Goal: Task Accomplishment & Management: Manage account settings

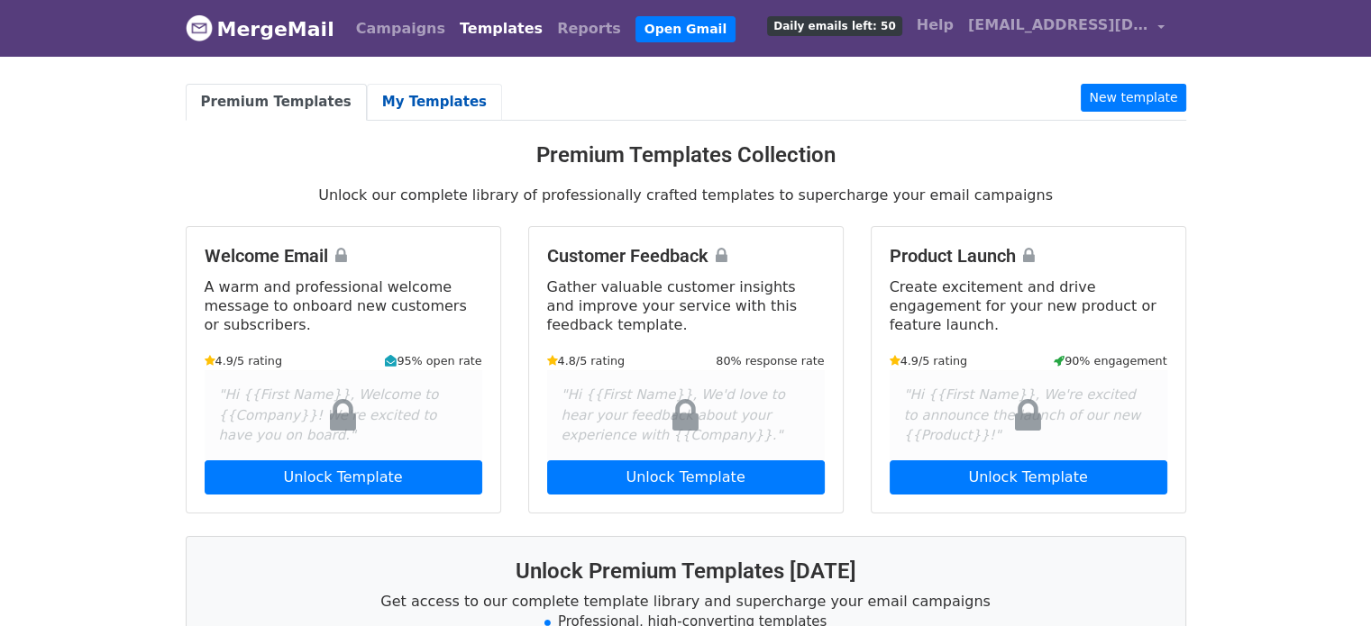
click at [387, 100] on link "My Templates" at bounding box center [434, 102] width 135 height 37
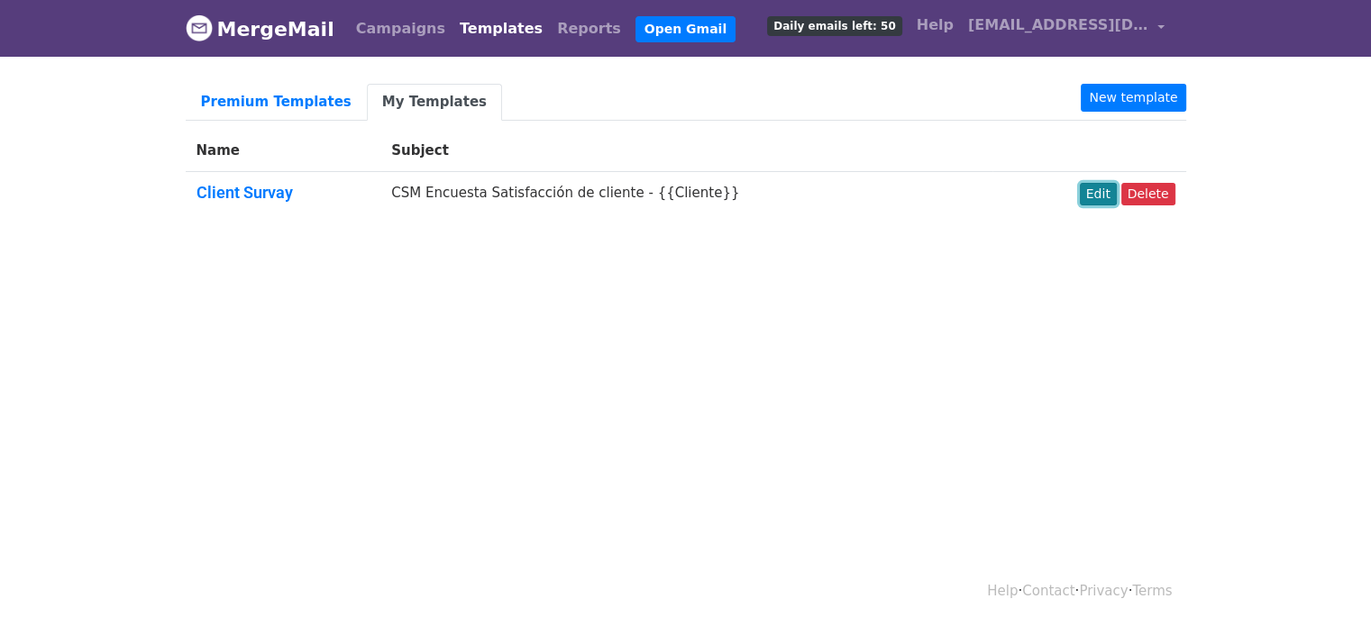
click at [1099, 200] on link "Edit" at bounding box center [1098, 194] width 37 height 23
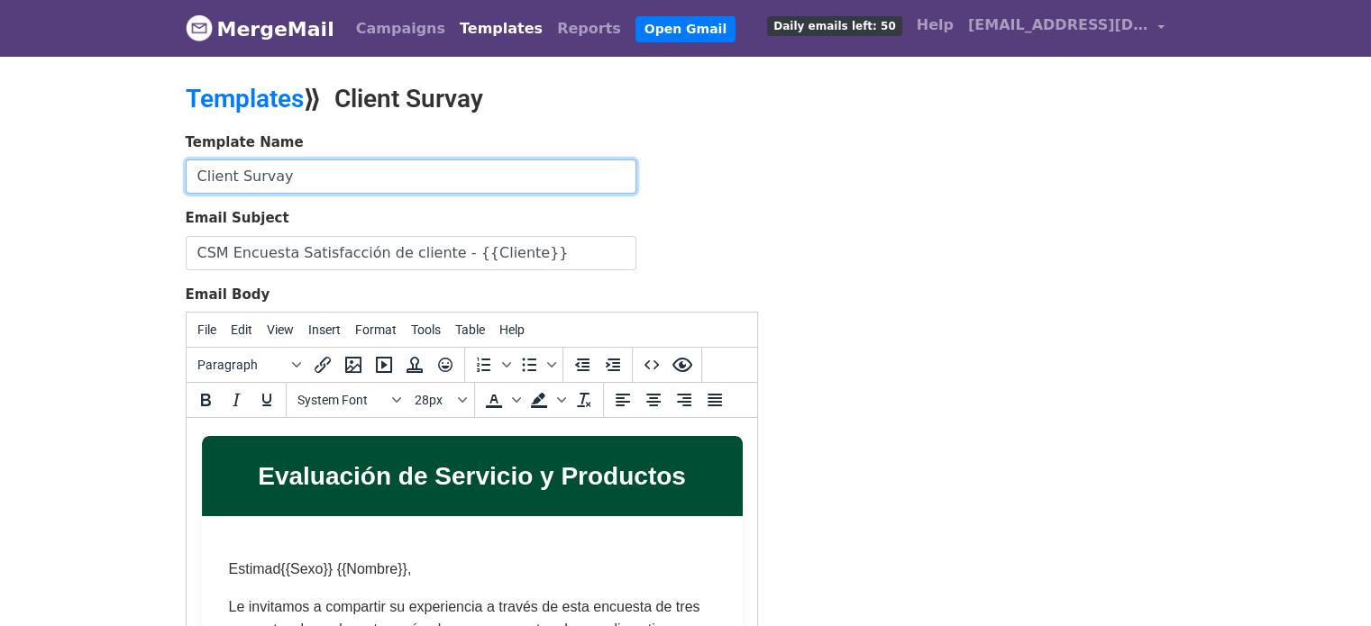
drag, startPoint x: 293, startPoint y: 178, endPoint x: 85, endPoint y: 172, distance: 208.3
click at [85, 172] on body "MergeMail Campaigns Templates Reports Open Gmail Daily emails left: 50 Help rga…" at bounding box center [685, 419] width 1371 height 838
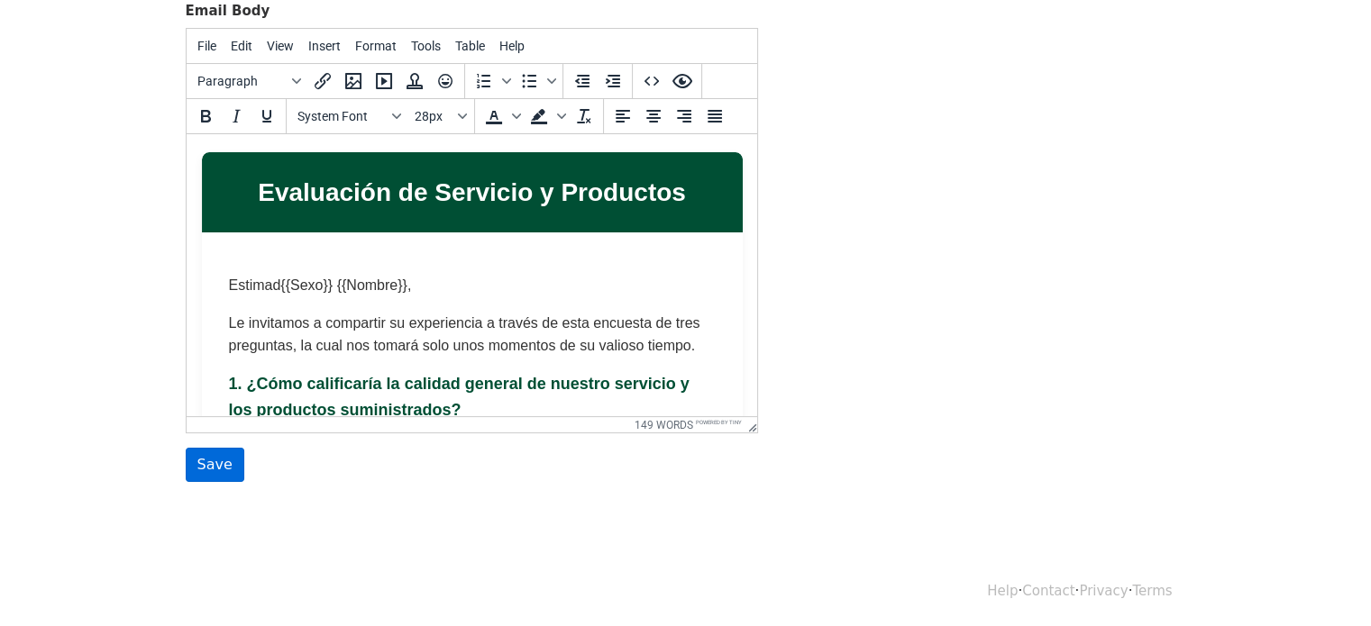
type input "Encuesta a Clientes"
click at [216, 468] on input "Save" at bounding box center [215, 465] width 59 height 34
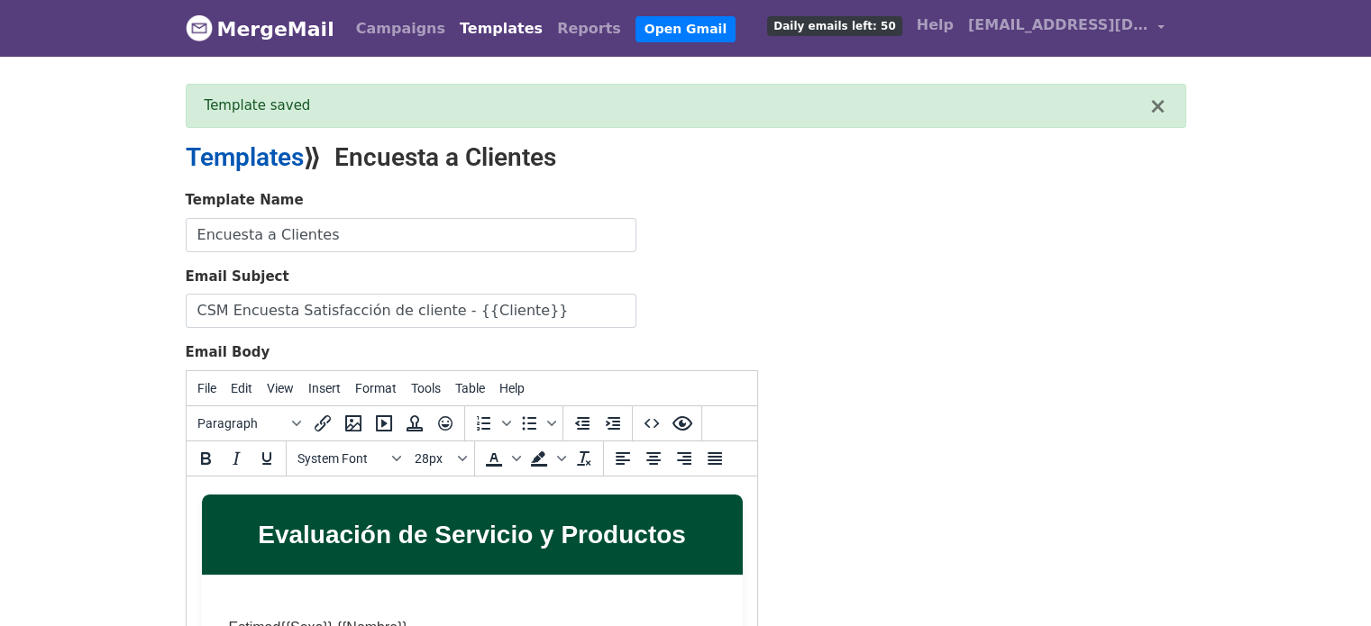
click at [245, 158] on link "Templates" at bounding box center [245, 157] width 118 height 30
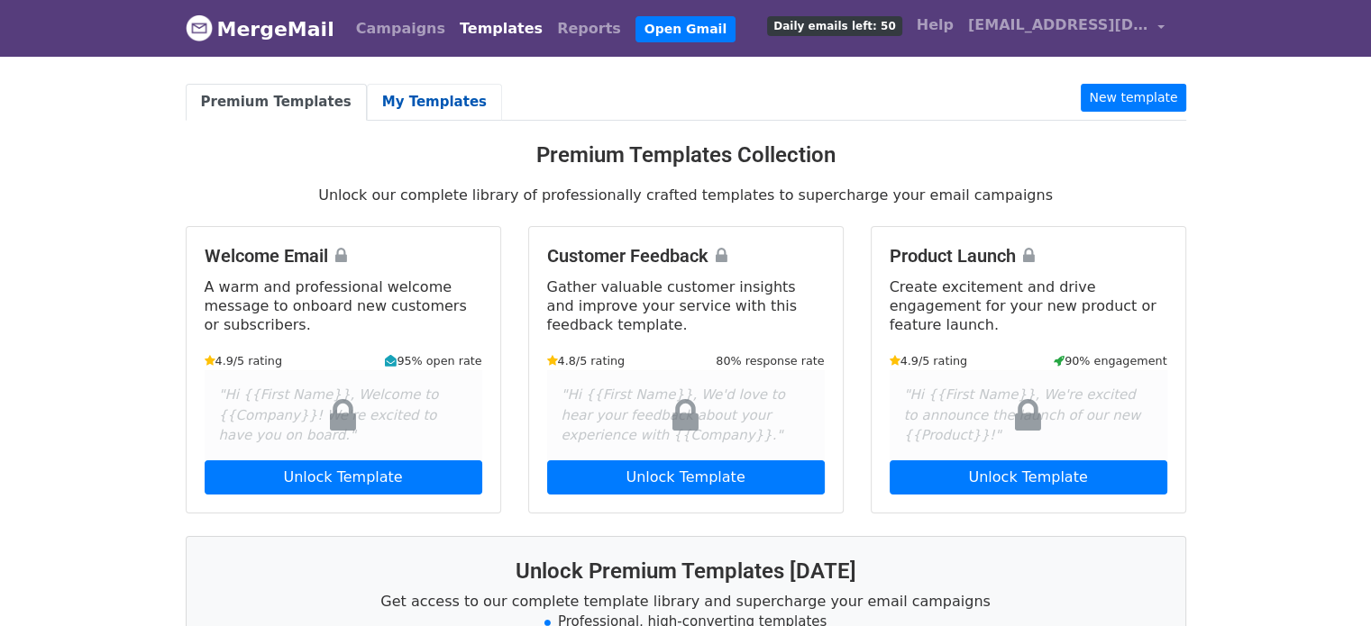
click at [401, 100] on link "My Templates" at bounding box center [434, 102] width 135 height 37
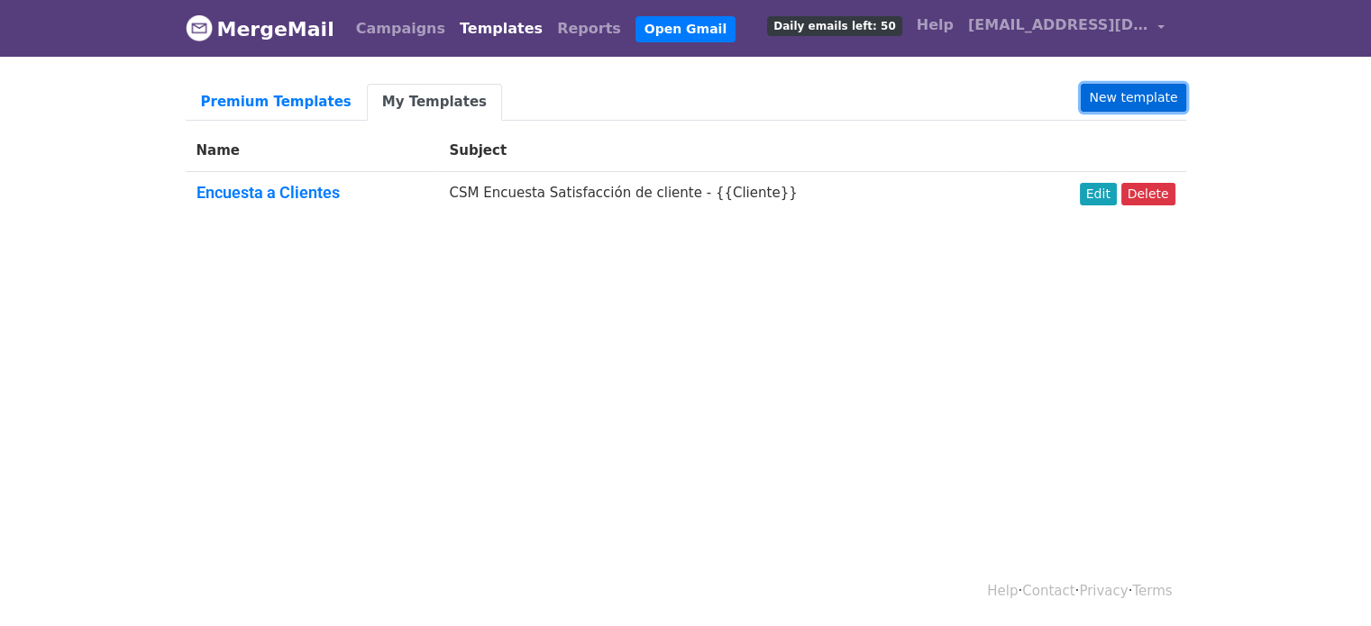
click at [1119, 93] on link "New template" at bounding box center [1133, 98] width 105 height 28
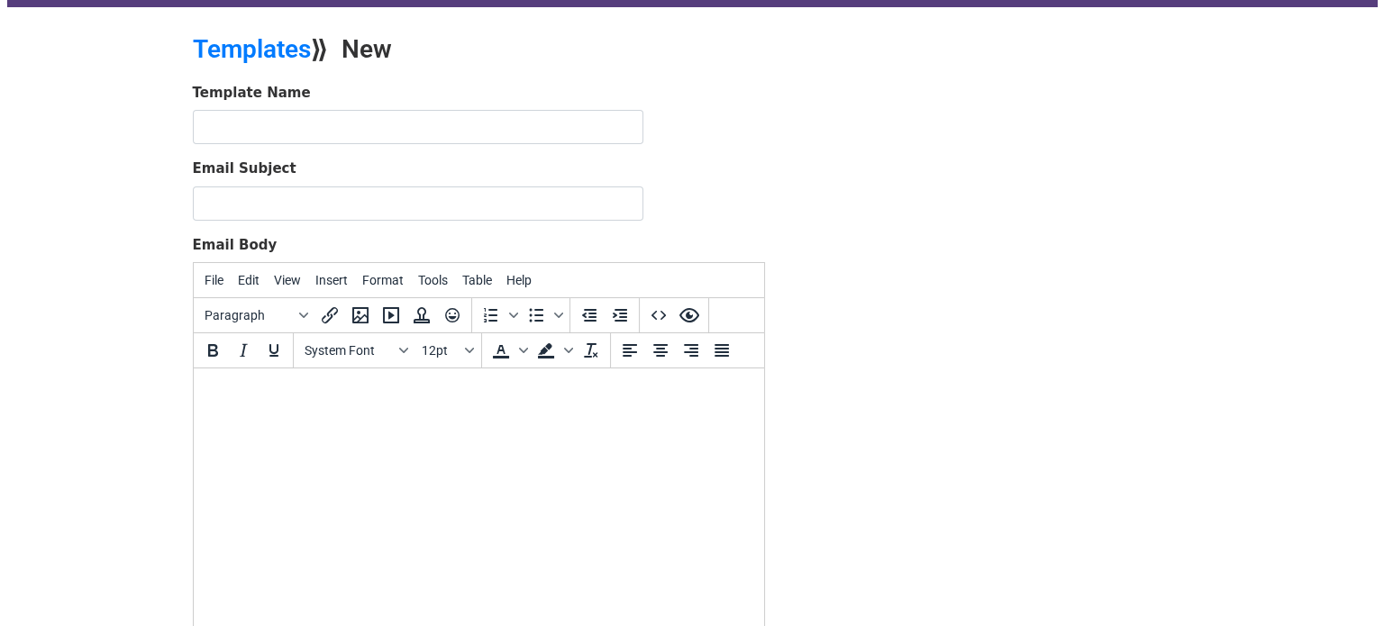
scroll to position [71, 0]
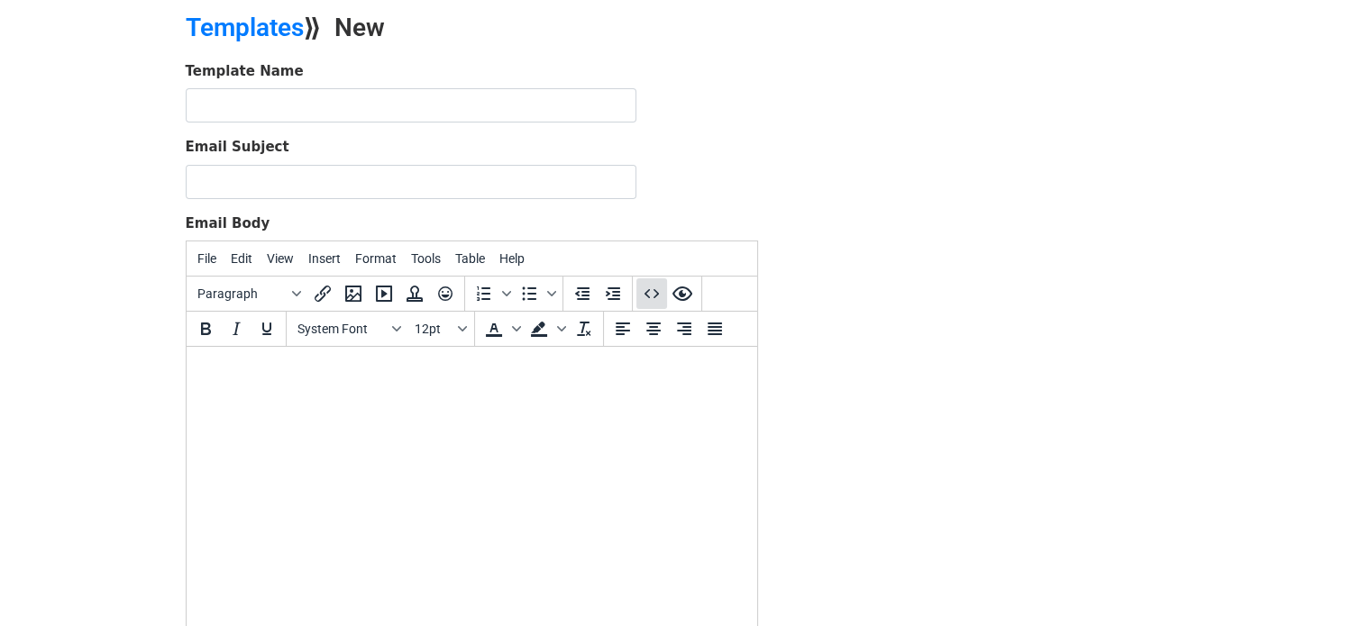
click at [649, 296] on icon "Source code" at bounding box center [652, 294] width 22 height 22
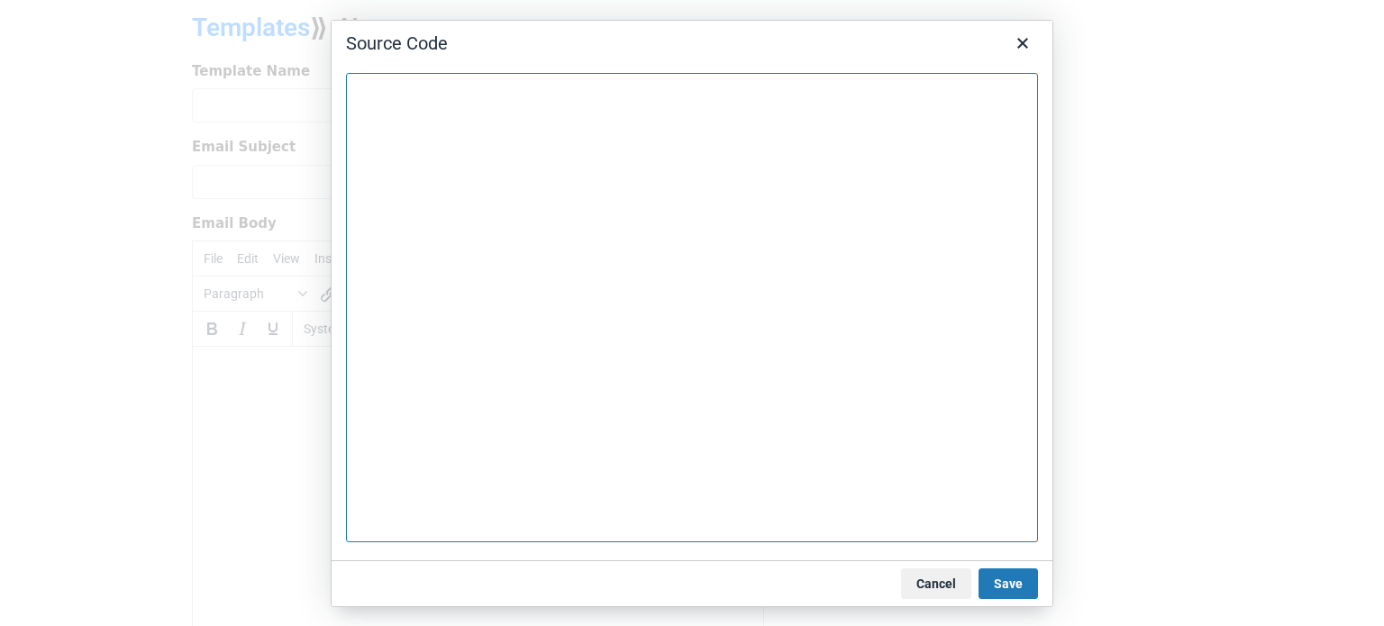
paste textarea "<!LOREMIP dolo> <sita cons="ad"> <elit> <sedd eiusmod="TEM-0"> <inci utla="etdo…"
type textarea "<!LOREMIP dolo> <sita cons="ad"> <elit> <sedd eiusmod="TEM-0"> <inci utla="etdo…"
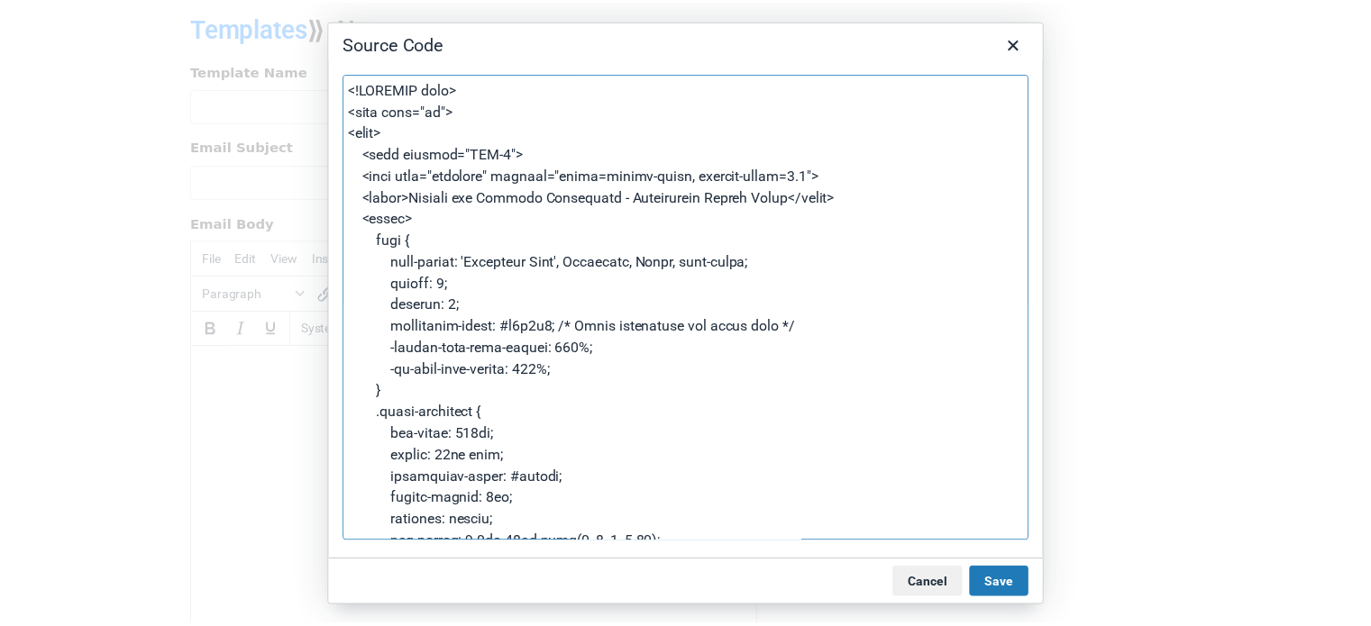
scroll to position [4510, 0]
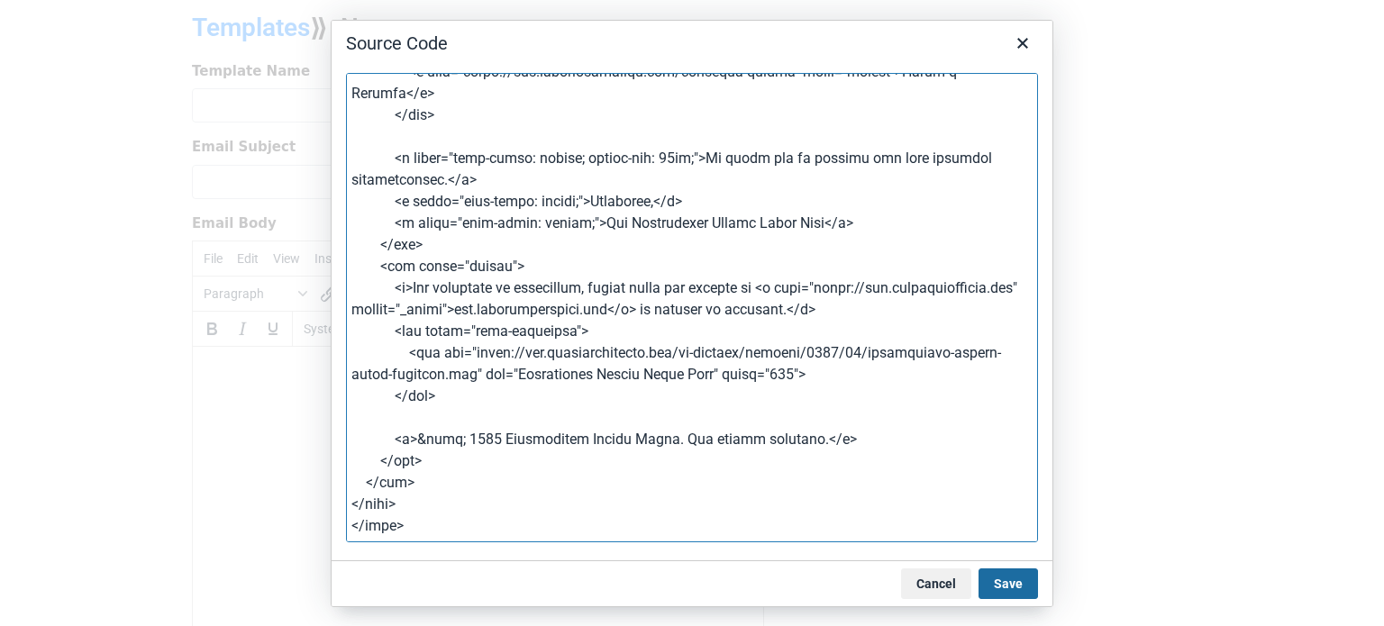
click at [1014, 580] on button "Save" at bounding box center [1008, 584] width 59 height 31
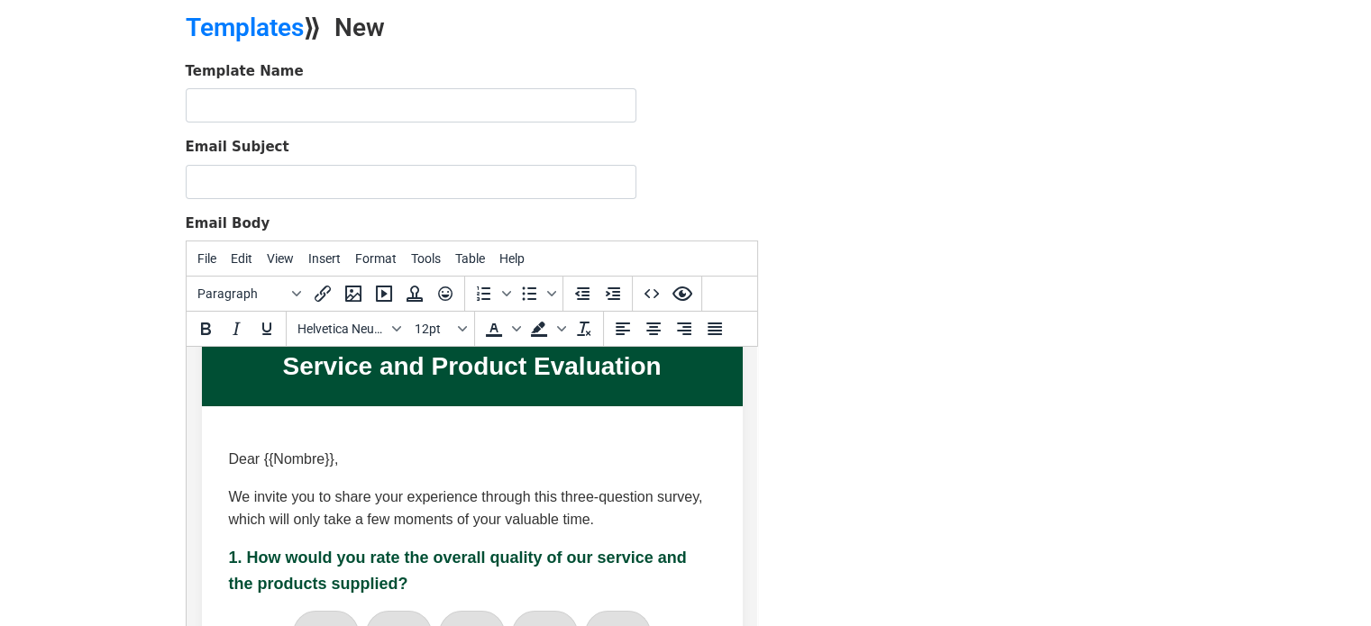
scroll to position [0, 0]
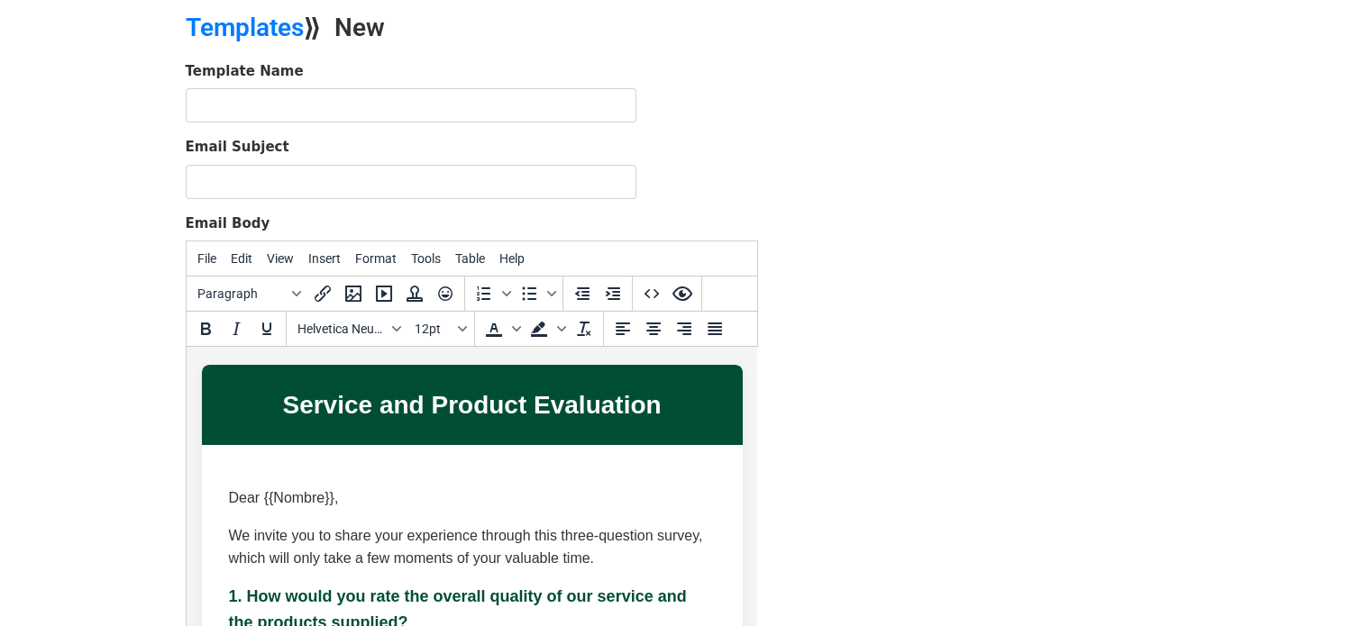
click at [351, 104] on input "text" at bounding box center [411, 105] width 451 height 34
type input "Client Survay"
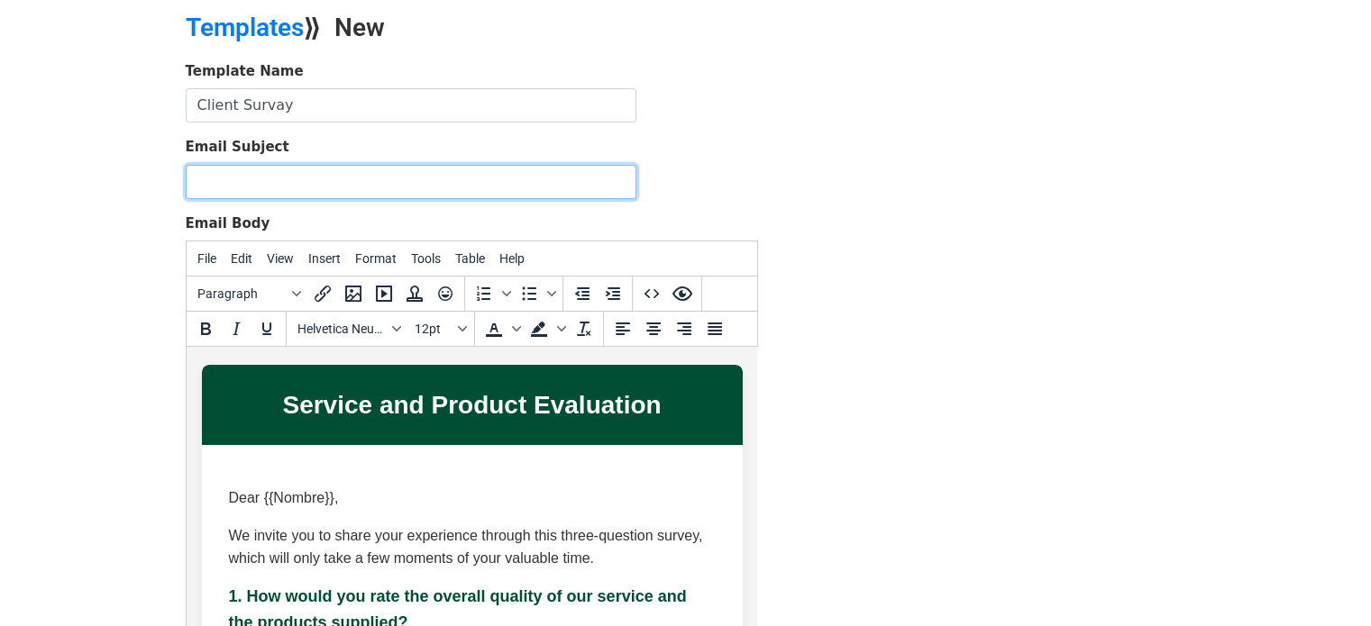
click at [393, 188] on input "Email Subject" at bounding box center [411, 182] width 451 height 34
drag, startPoint x: 231, startPoint y: 177, endPoint x: 430, endPoint y: 180, distance: 199.2
click at [430, 180] on input "CSM Encuesta Satisfacción de cliente - {{Cliente}}" at bounding box center [411, 182] width 451 height 34
paste input "Customer Satisfaction Survey"
type input "CSM Customer Satisfaction Survey - {{Cliente}}"
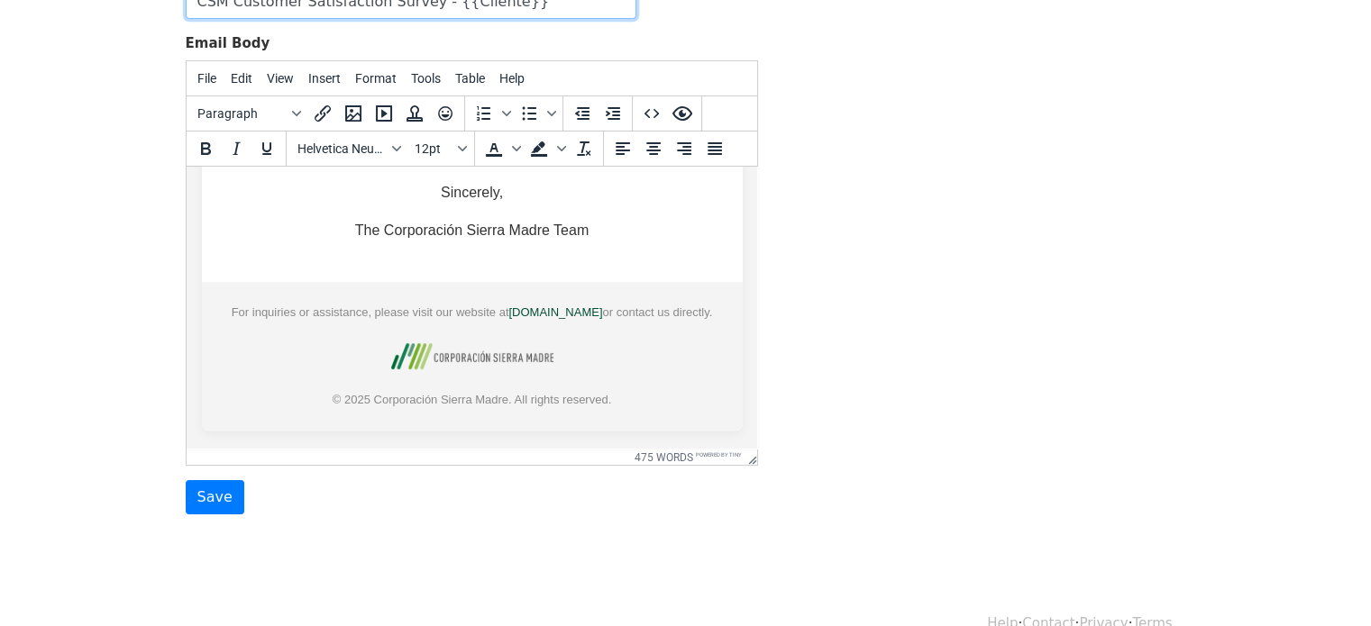
scroll to position [257, 0]
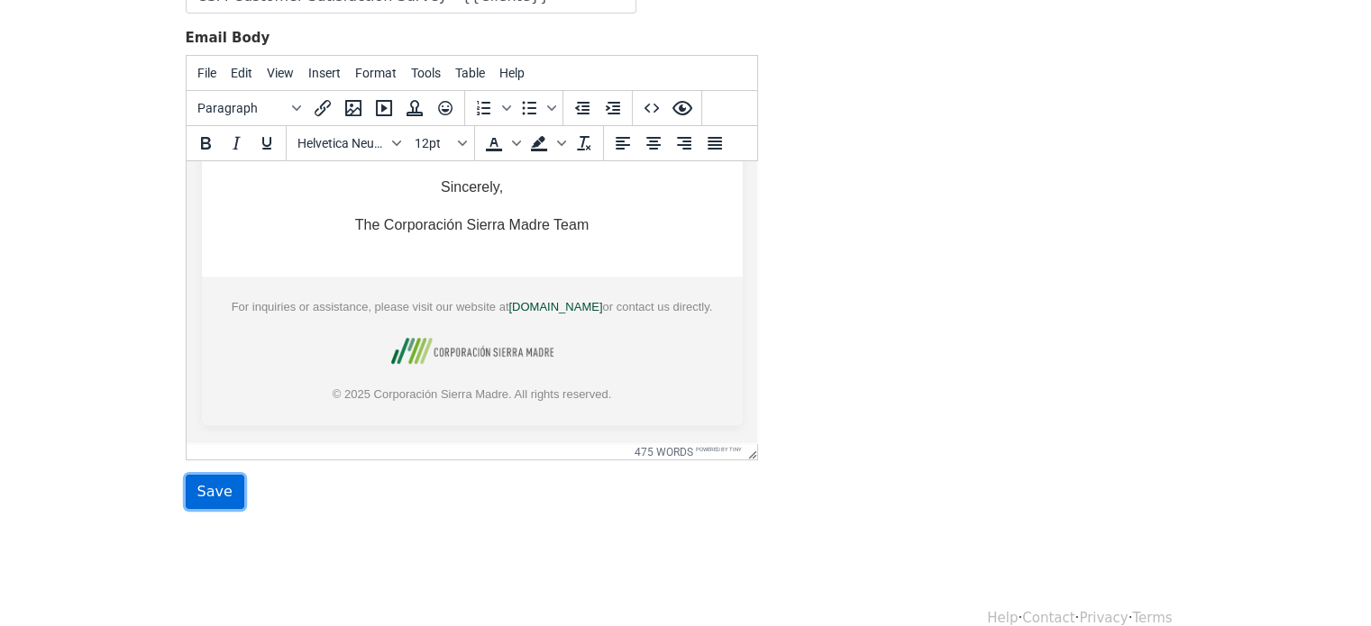
click at [194, 481] on input "Save" at bounding box center [215, 492] width 59 height 34
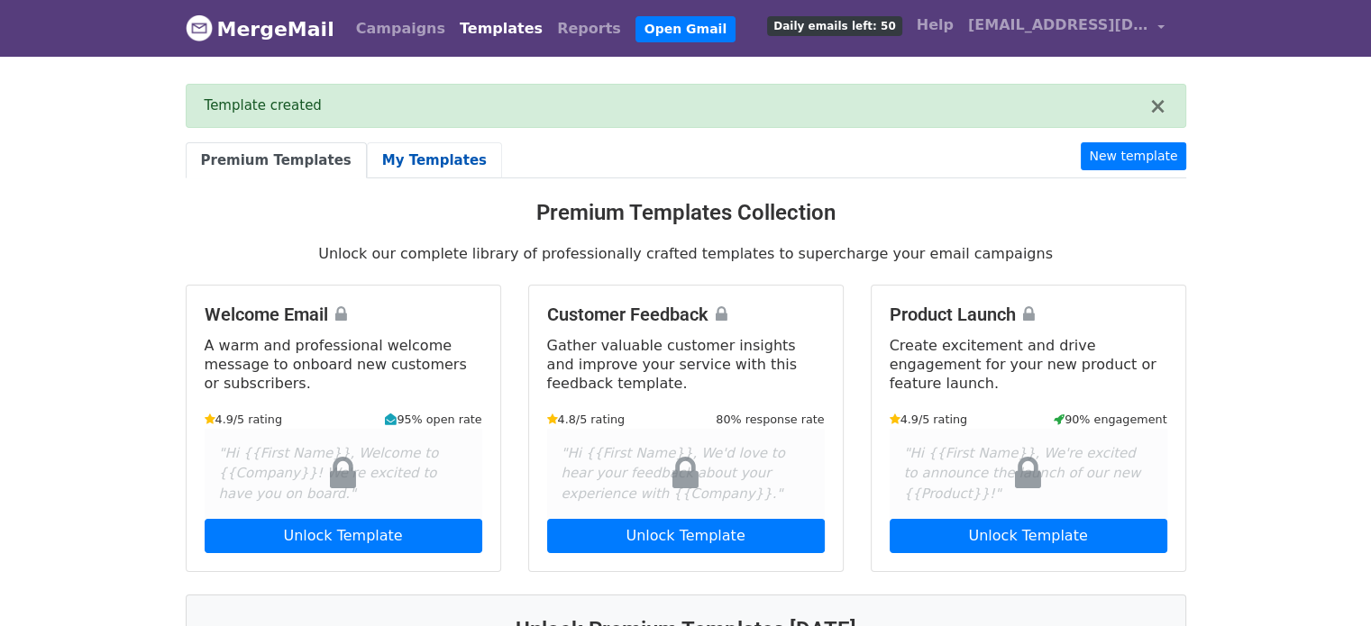
click at [413, 161] on link "My Templates" at bounding box center [434, 160] width 135 height 37
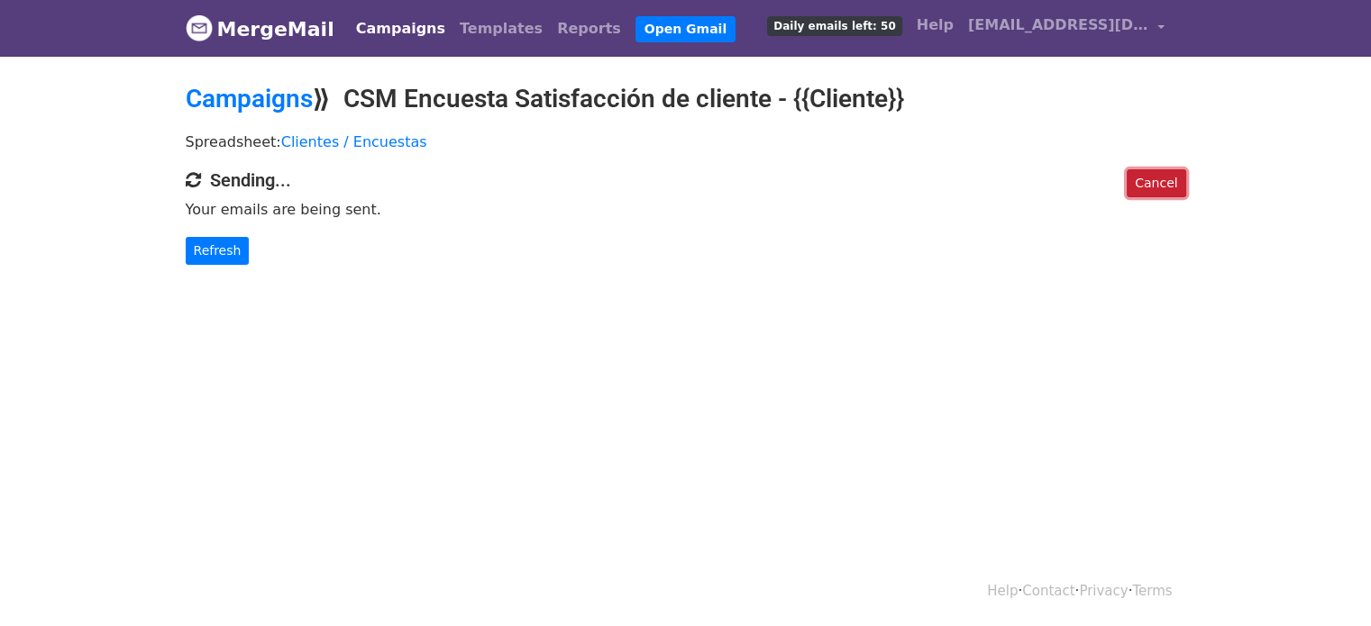
click at [1160, 175] on link "Cancel" at bounding box center [1156, 183] width 59 height 28
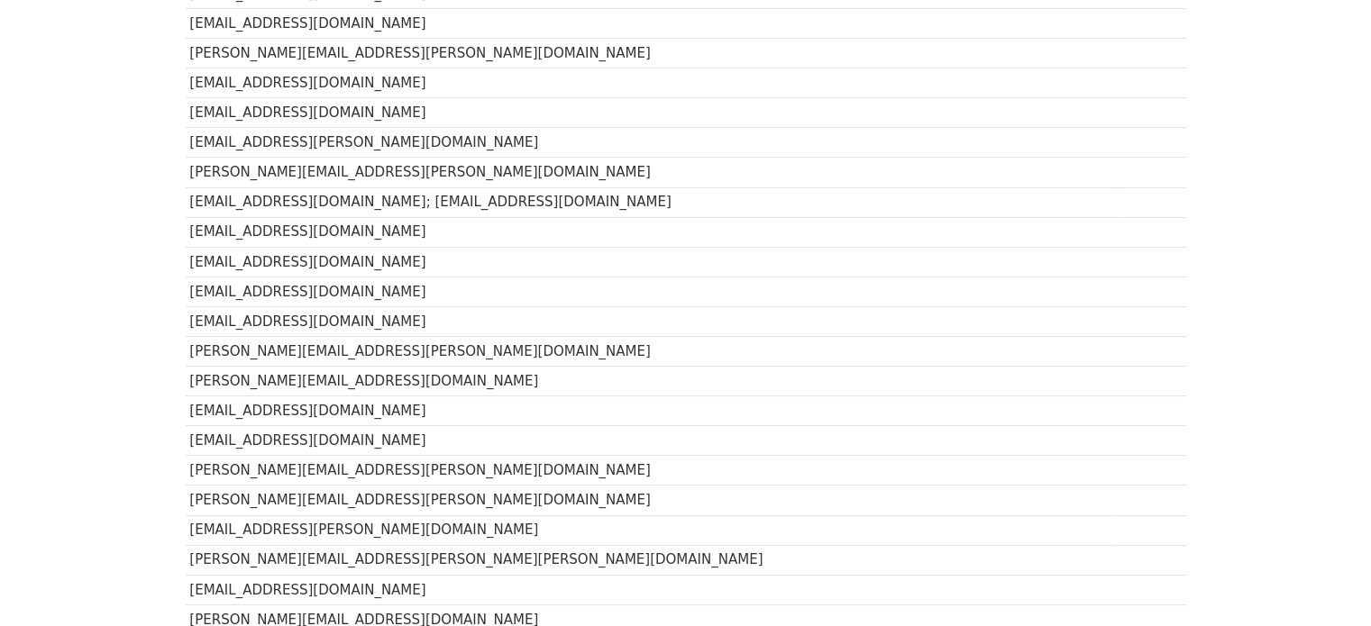
scroll to position [343, 0]
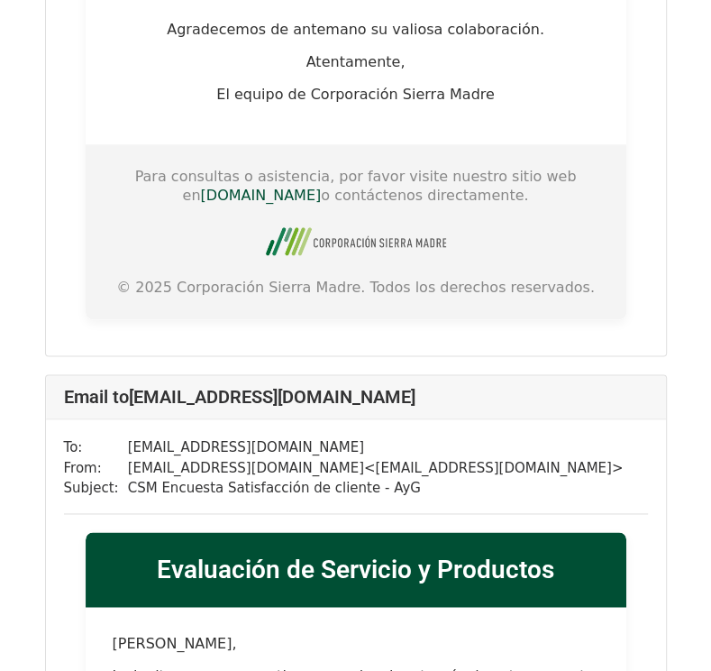
scroll to position [15294, 0]
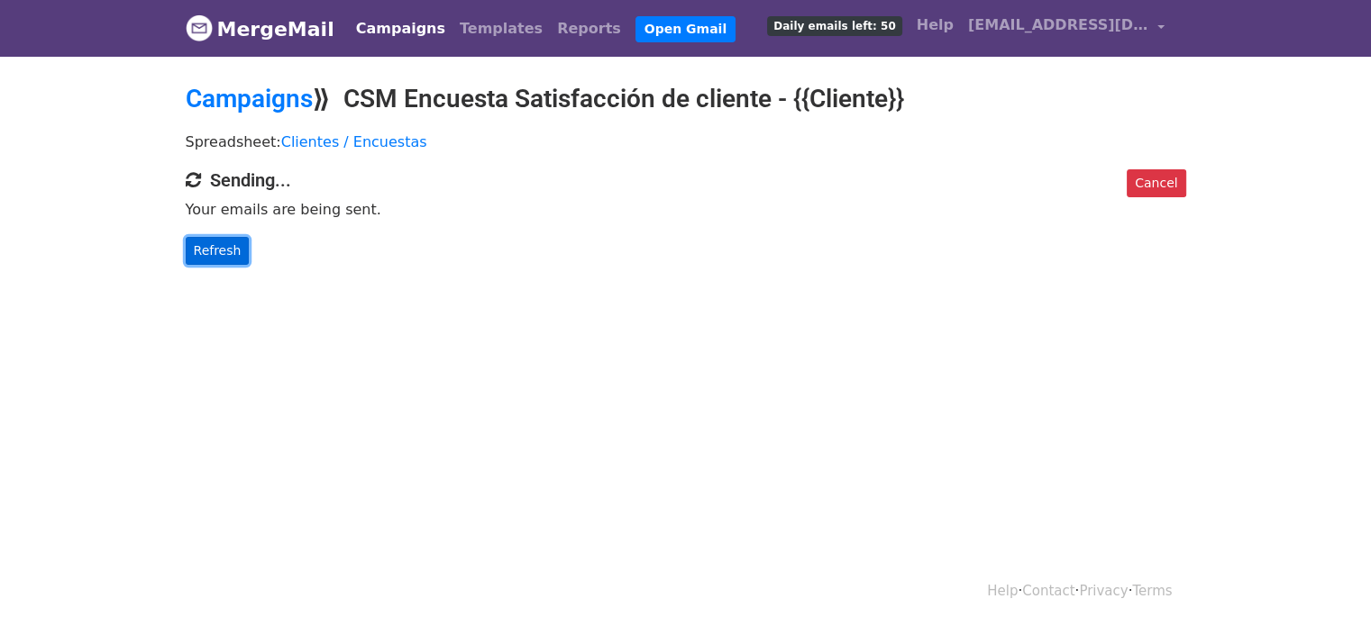
click at [222, 251] on link "Refresh" at bounding box center [218, 251] width 64 height 28
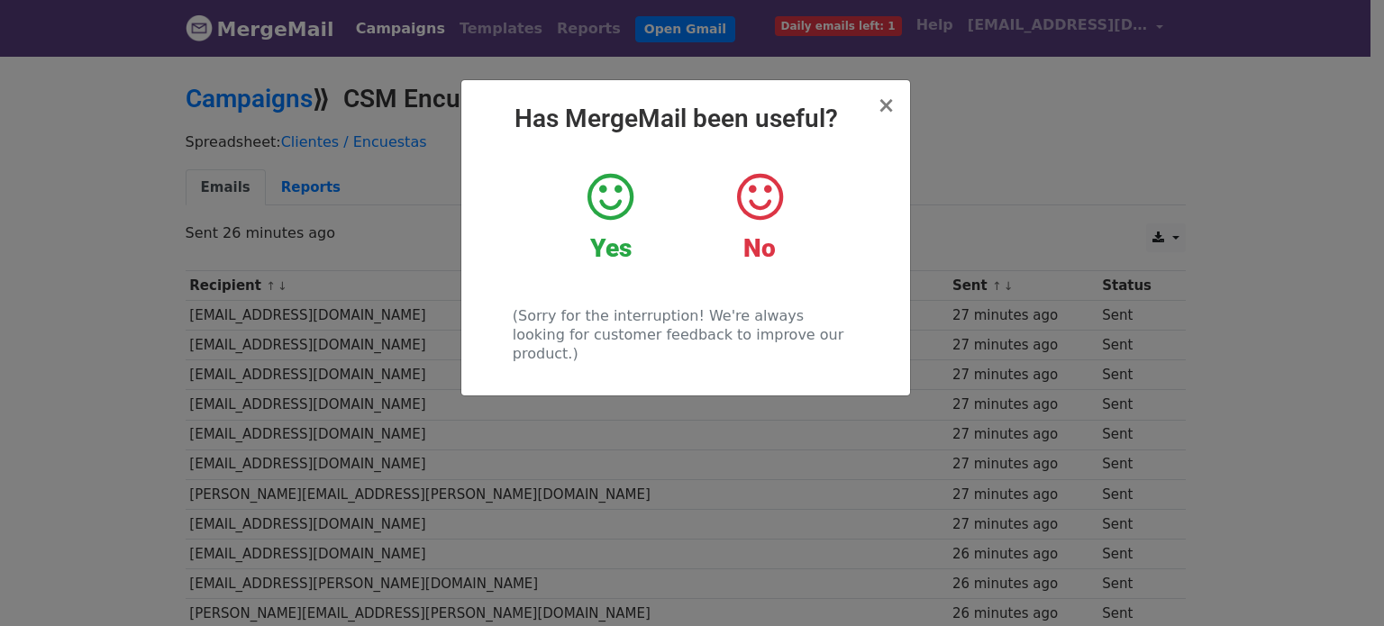
click at [589, 219] on icon at bounding box center [611, 197] width 46 height 54
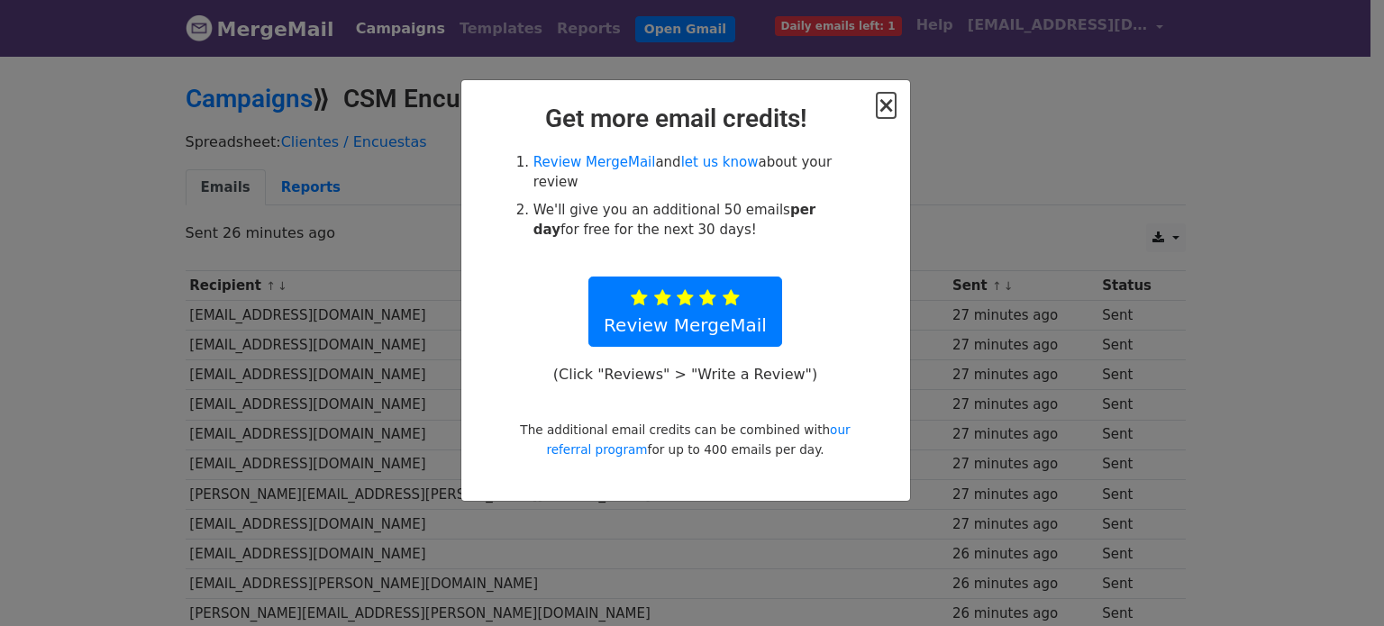
click at [888, 109] on span "×" at bounding box center [886, 105] width 18 height 25
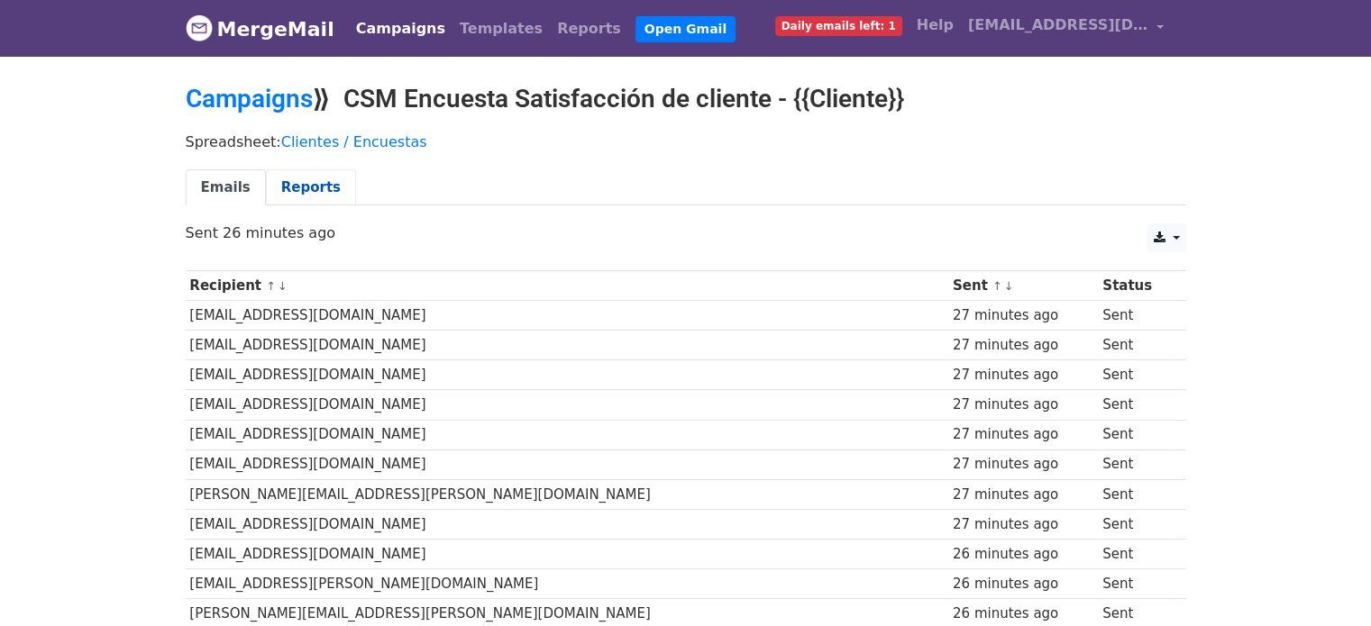
click at [291, 186] on link "Reports" at bounding box center [311, 187] width 90 height 37
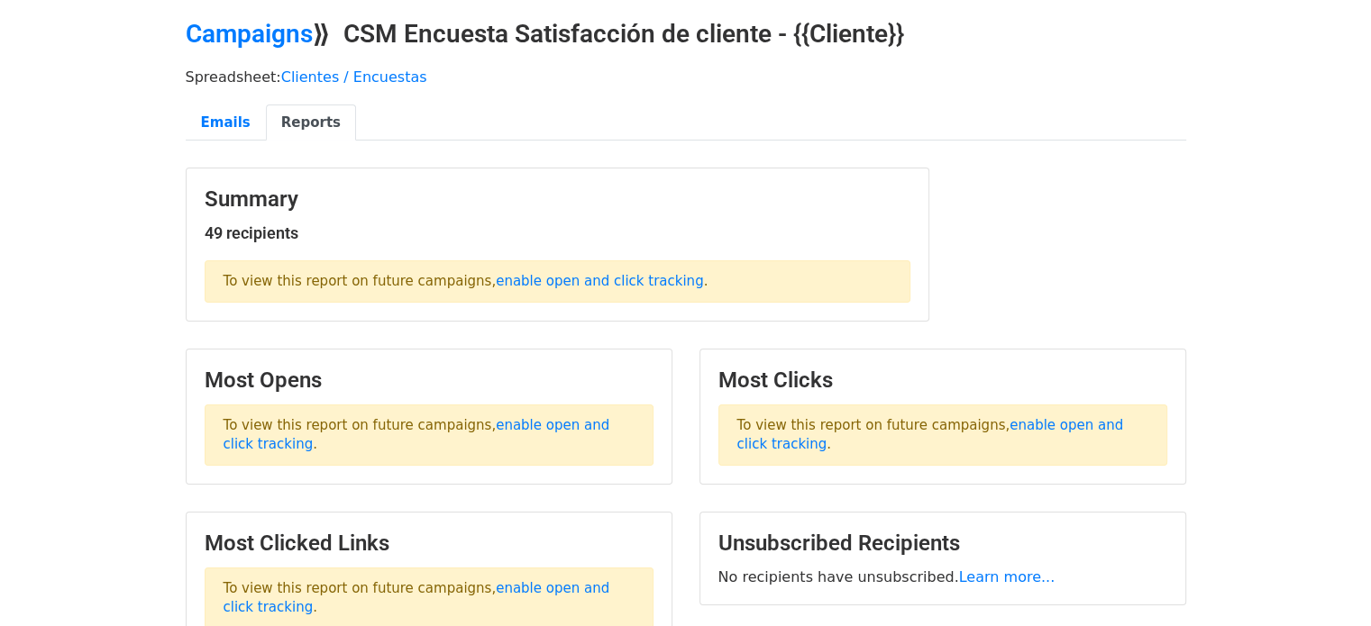
scroll to position [67, 0]
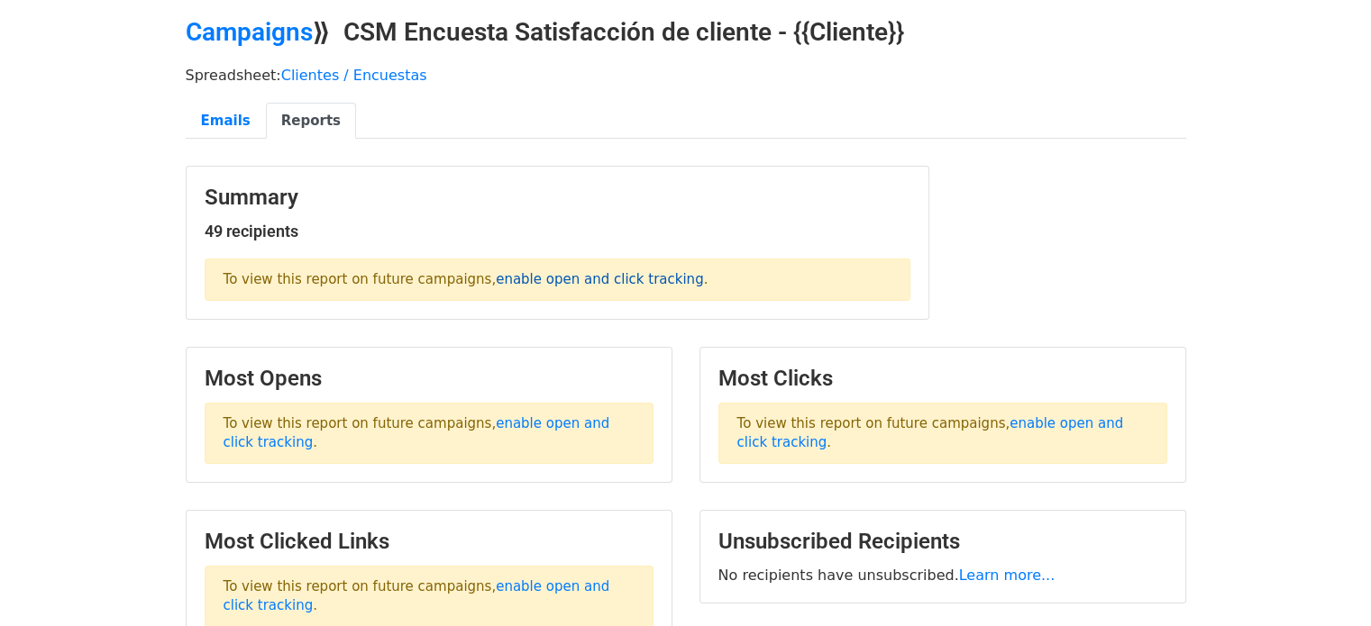
click at [516, 280] on link "enable open and click tracking" at bounding box center [599, 279] width 207 height 16
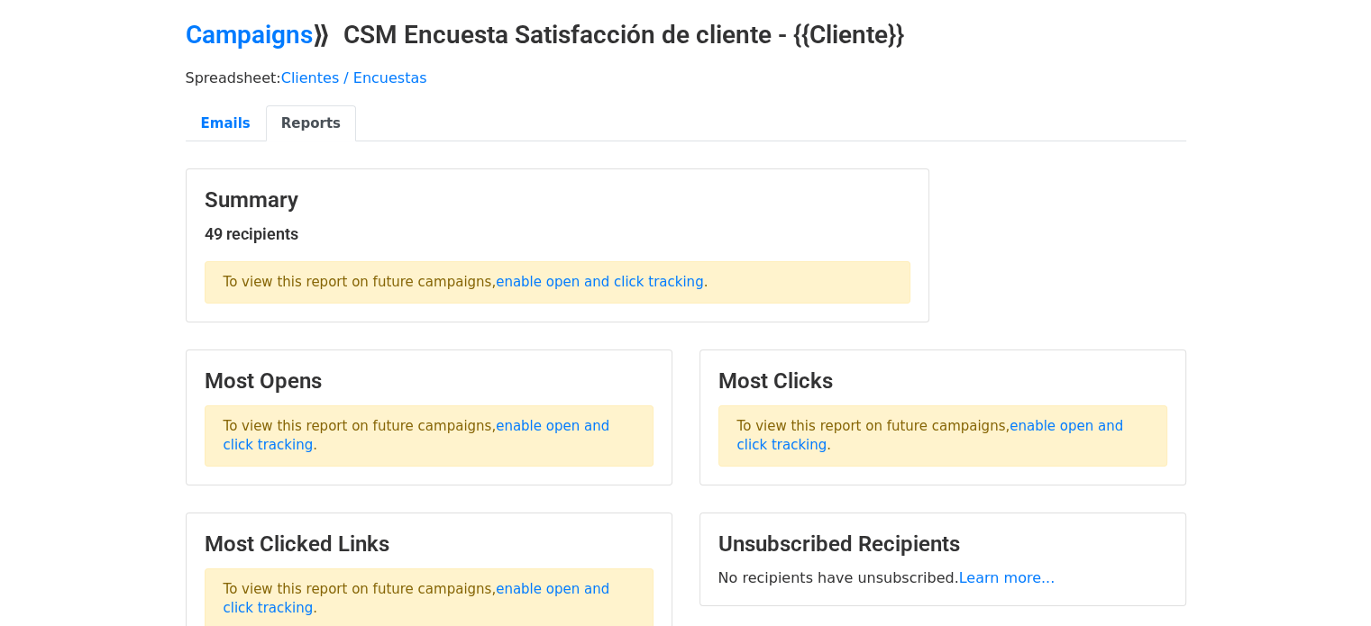
scroll to position [0, 0]
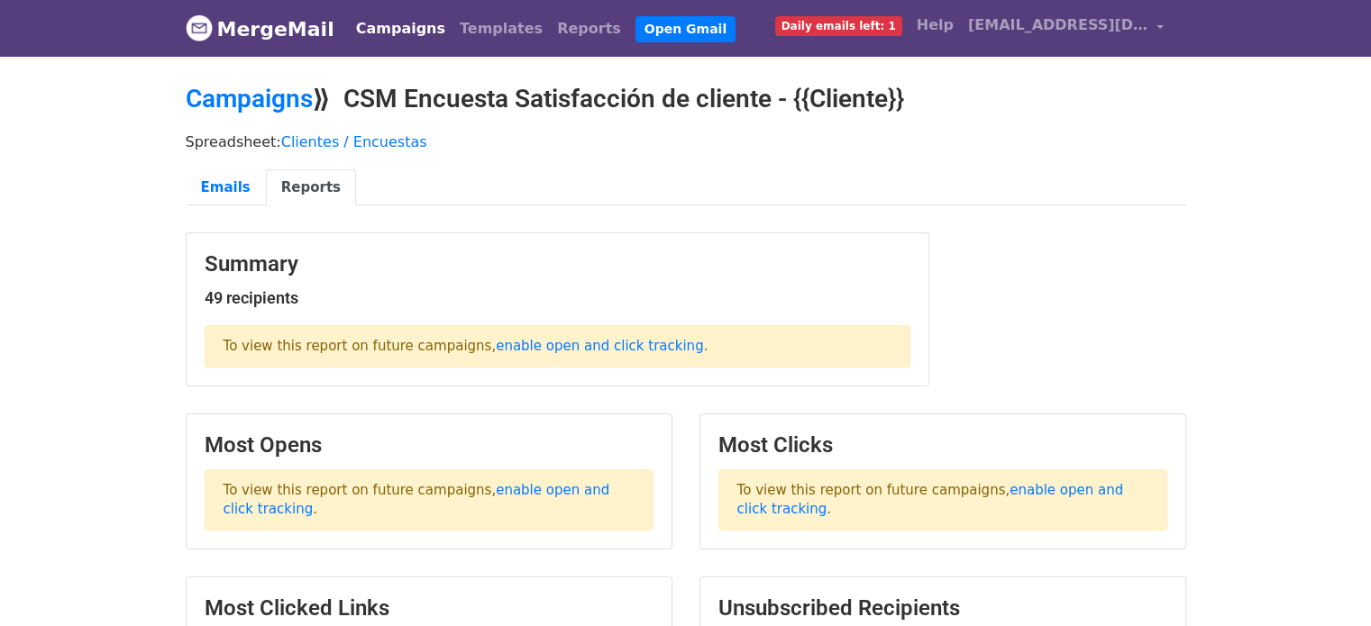
click at [269, 23] on link "MergeMail" at bounding box center [260, 29] width 149 height 38
